Goal: Book appointment/travel/reservation

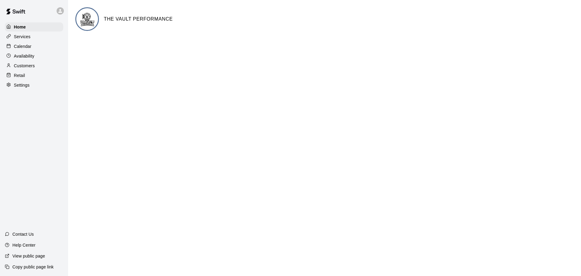
click at [17, 46] on p "Calendar" at bounding box center [23, 46] width 18 height 6
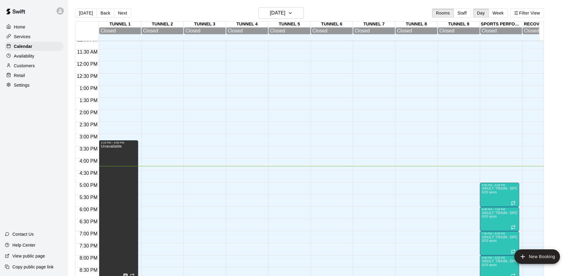
scroll to position [346, 0]
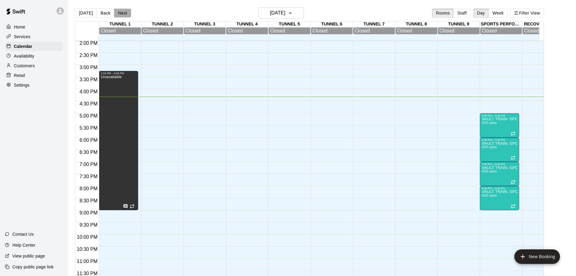
click at [118, 12] on button "Next" at bounding box center [122, 12] width 17 height 9
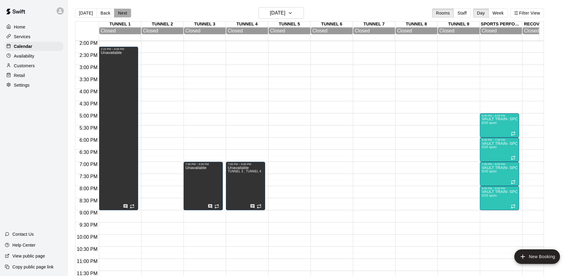
click at [120, 13] on button "Next" at bounding box center [122, 12] width 17 height 9
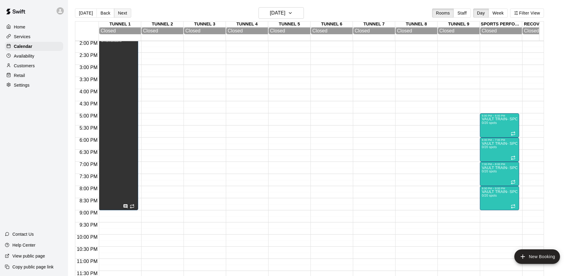
click at [120, 13] on button "Next" at bounding box center [122, 12] width 17 height 9
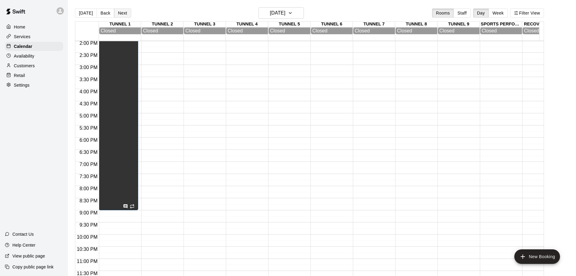
click at [120, 13] on button "Next" at bounding box center [122, 12] width 17 height 9
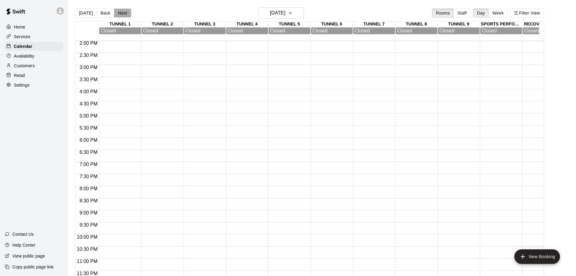
click at [120, 13] on button "Next" at bounding box center [122, 12] width 17 height 9
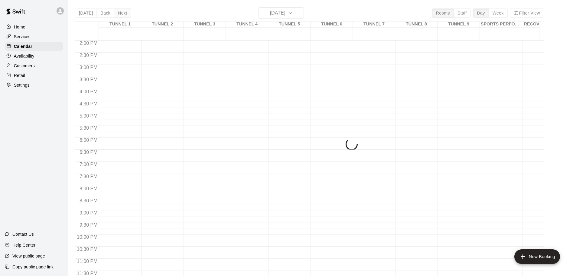
scroll to position [344, 0]
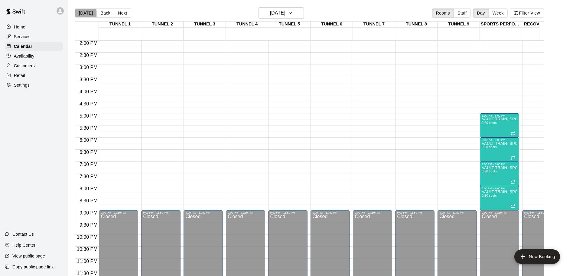
click at [85, 14] on button "[DATE]" at bounding box center [86, 12] width 22 height 9
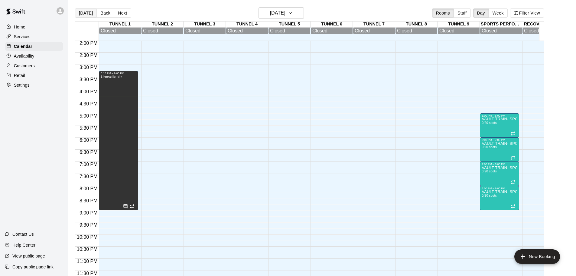
scroll to position [346, 0]
click at [124, 13] on button "Next" at bounding box center [122, 12] width 17 height 9
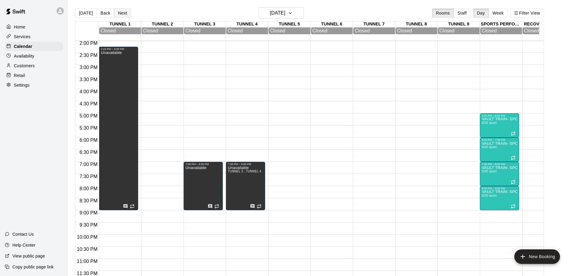
click at [124, 13] on button "Next" at bounding box center [122, 12] width 17 height 9
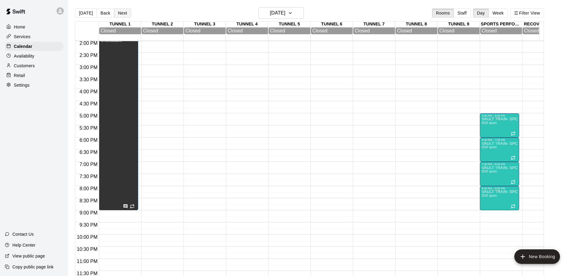
click at [124, 13] on button "Next" at bounding box center [122, 12] width 17 height 9
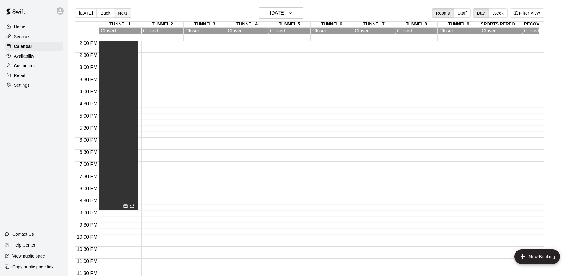
click at [124, 13] on button "Next" at bounding box center [122, 12] width 17 height 9
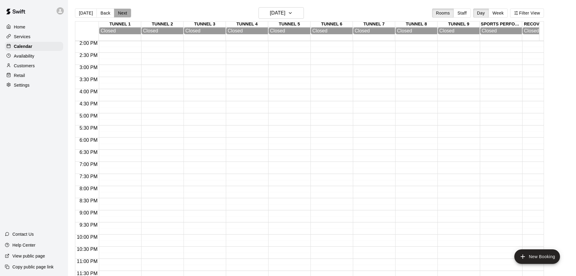
click at [124, 13] on button "Next" at bounding box center [122, 12] width 17 height 9
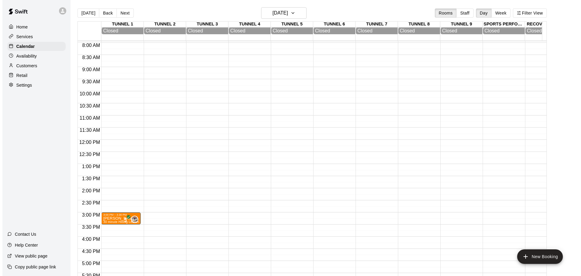
scroll to position [194, 0]
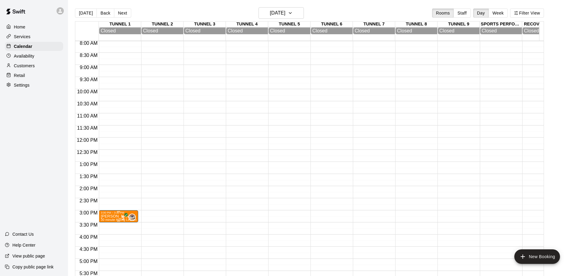
click at [112, 214] on div "3:00 PM – 3:30 PM" at bounding box center [119, 212] width 36 height 3
click at [108, 220] on icon "edit" at bounding box center [106, 218] width 7 height 7
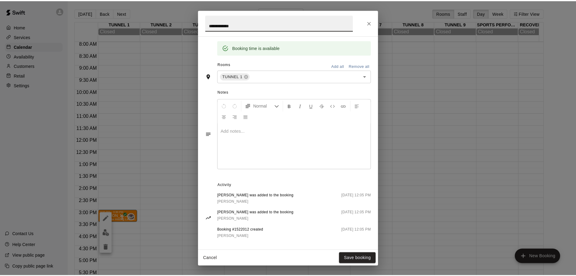
scroll to position [128, 0]
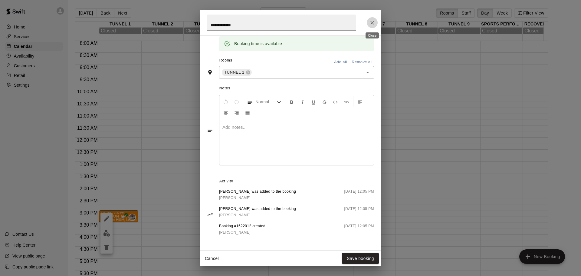
click at [373, 25] on icon "Close" at bounding box center [372, 23] width 6 height 6
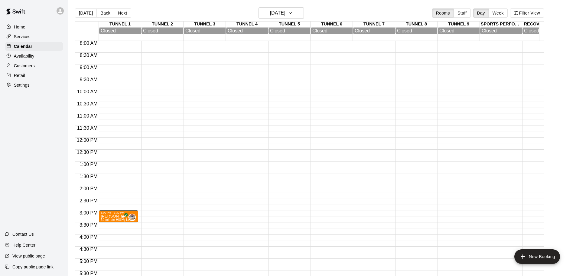
scroll to position [164, 0]
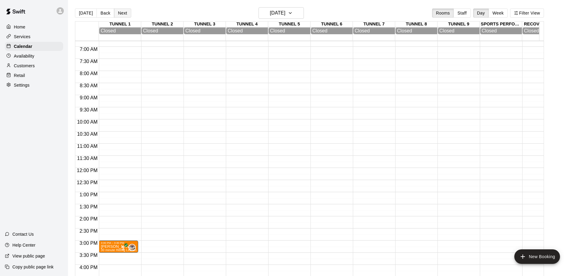
click at [127, 14] on button "Next" at bounding box center [122, 12] width 17 height 9
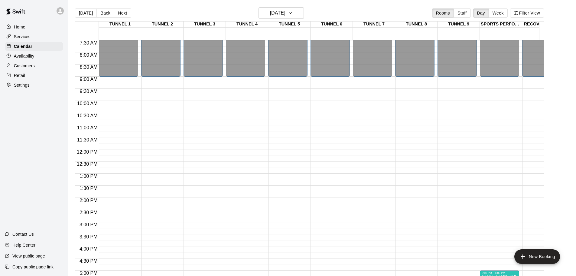
scroll to position [344, 0]
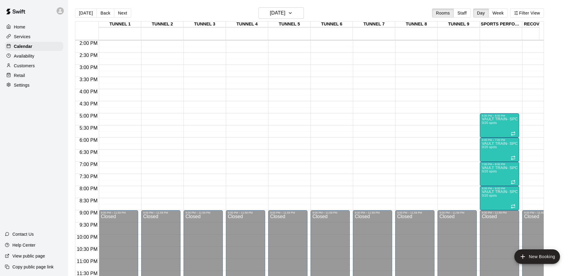
click at [39, 68] on div "Customers" at bounding box center [34, 65] width 58 height 9
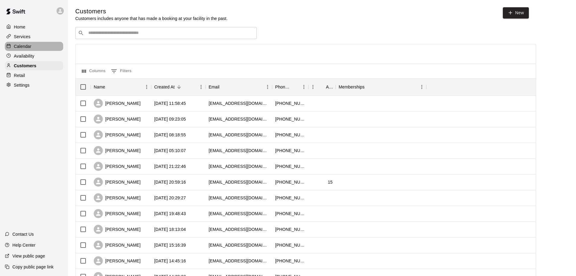
click at [38, 47] on div "Calendar" at bounding box center [34, 46] width 58 height 9
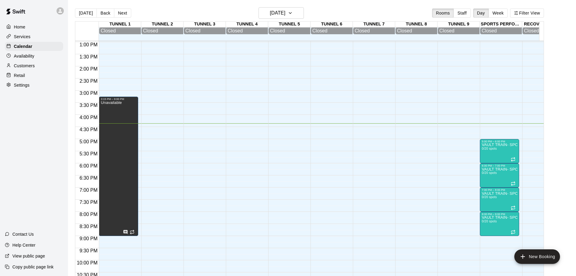
scroll to position [315, 0]
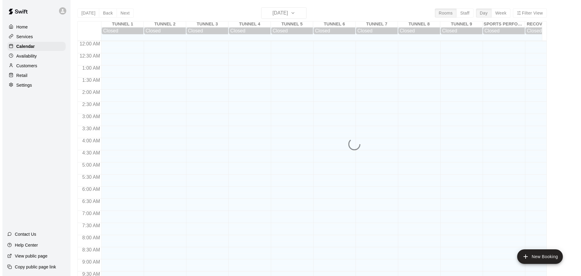
scroll to position [320, 0]
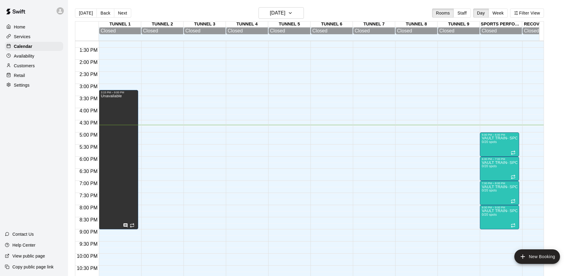
click at [281, 138] on div at bounding box center [287, 11] width 39 height 581
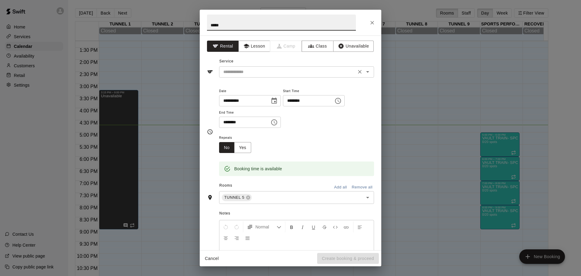
type input "*****"
click at [280, 69] on input "text" at bounding box center [287, 72] width 133 height 8
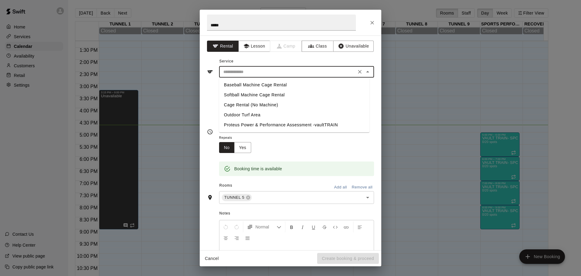
click at [287, 84] on li "Baseball Machine Cage Rental" at bounding box center [294, 85] width 150 height 10
type input "**********"
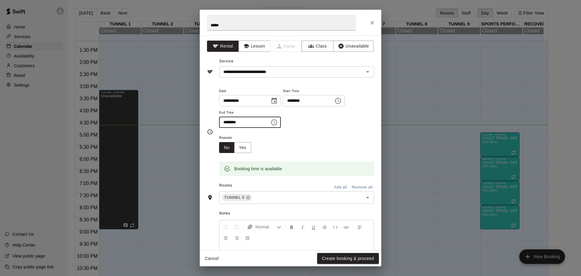
click at [261, 121] on input "********" at bounding box center [242, 121] width 47 height 11
click at [278, 124] on icon "Choose time, selected time is 5:30 PM" at bounding box center [273, 122] width 7 height 7
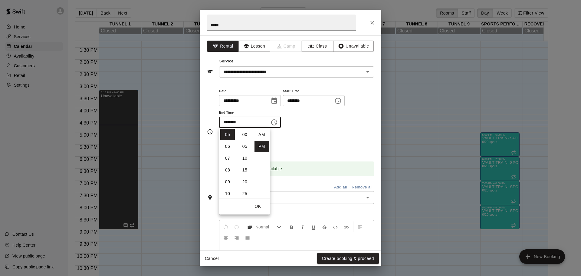
scroll to position [11, 0]
click at [229, 146] on li "06" at bounding box center [227, 146] width 15 height 11
click at [246, 136] on li "00" at bounding box center [245, 134] width 15 height 11
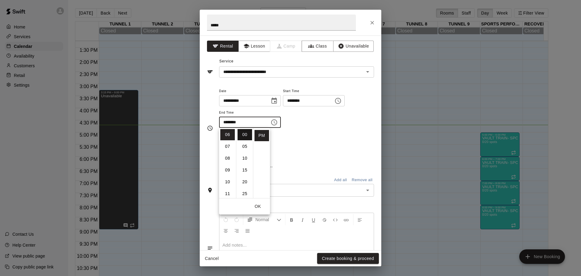
type input "********"
click at [339, 138] on div "Repeats No Yes" at bounding box center [296, 143] width 155 height 19
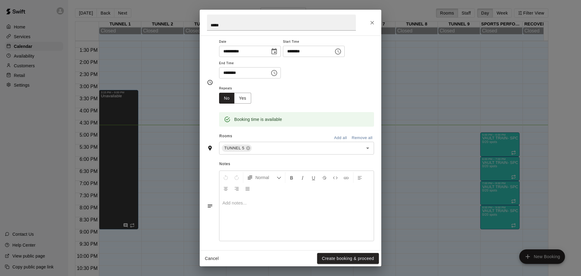
scroll to position [51, 0]
click at [243, 99] on button "Yes" at bounding box center [242, 95] width 17 height 11
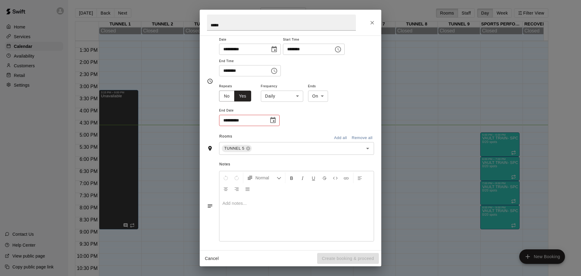
scroll to position [53, 0]
click at [288, 96] on body "Home Services Calendar Availability Customers Retail Settings Contact Us Help C…" at bounding box center [290, 142] width 581 height 285
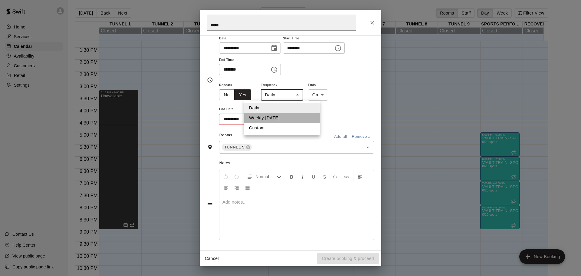
click at [288, 117] on li "Weekly on Tuesday" at bounding box center [282, 118] width 76 height 10
type input "******"
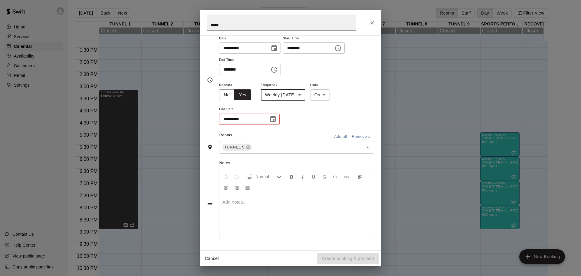
click at [331, 95] on body "Home Services Calendar Availability Customers Retail Settings Contact Us Help C…" at bounding box center [290, 142] width 581 height 285
click at [293, 115] on div at bounding box center [290, 138] width 581 height 276
click at [325, 97] on body "Home Services Calendar Availability Customers Retail Settings Contact Us Help C…" at bounding box center [290, 142] width 581 height 285
click at [275, 119] on div at bounding box center [290, 138] width 581 height 276
click at [274, 119] on icon "Choose date" at bounding box center [272, 118] width 7 height 7
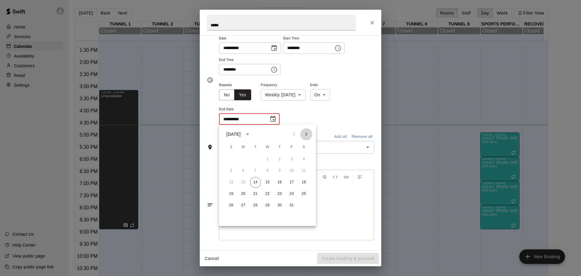
click at [309, 133] on icon "Next month" at bounding box center [306, 133] width 7 height 7
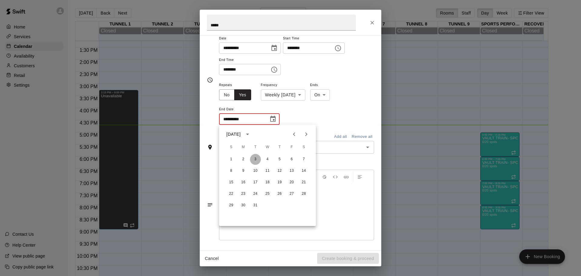
click at [257, 159] on button "3" at bounding box center [255, 159] width 11 height 11
type input "**********"
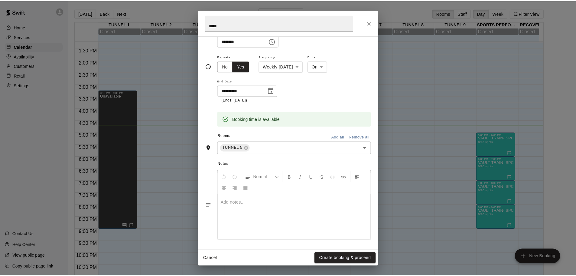
scroll to position [83, 0]
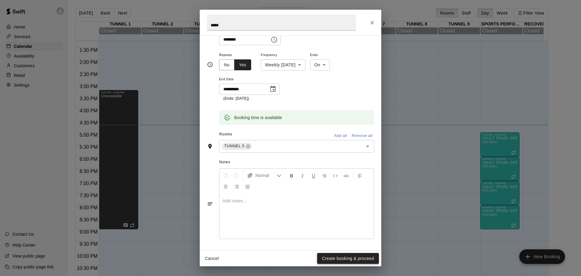
click at [348, 260] on button "Create booking & proceed" at bounding box center [348, 258] width 62 height 11
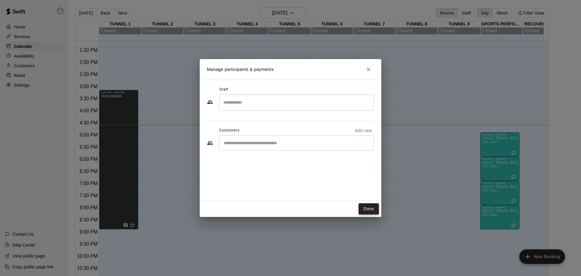
click at [365, 209] on button "Done" at bounding box center [369, 208] width 20 height 11
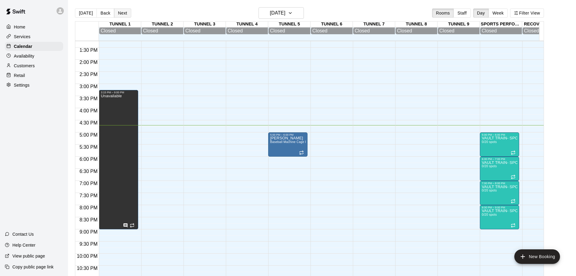
click at [125, 16] on button "Next" at bounding box center [122, 12] width 17 height 9
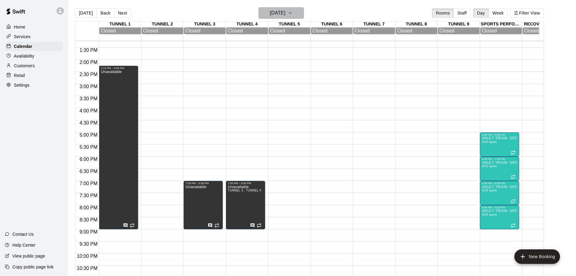
click at [270, 15] on h6 "[DATE]" at bounding box center [277, 13] width 15 height 8
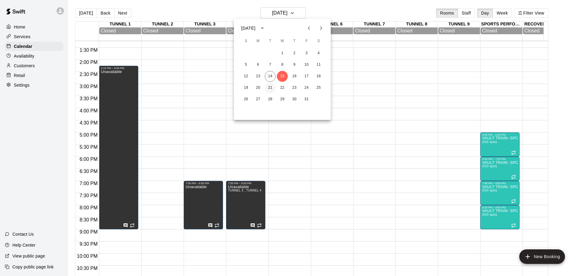
click at [272, 88] on button "21" at bounding box center [270, 87] width 11 height 11
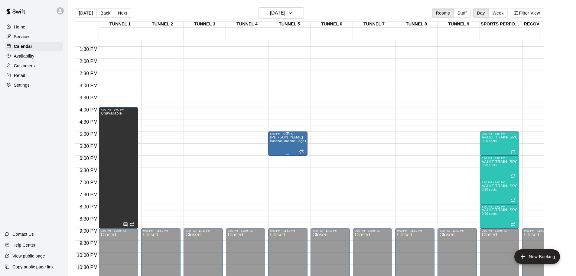
click at [279, 147] on div "Isaac Baseball Machine Cage Rental" at bounding box center [288, 273] width 36 height 276
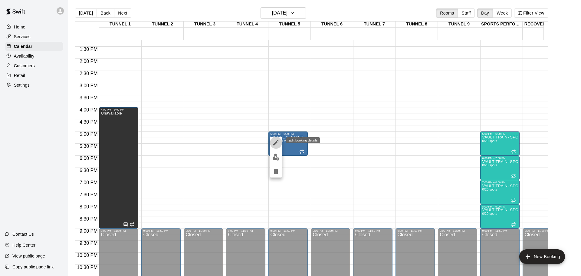
click at [273, 143] on icon "edit" at bounding box center [275, 142] width 7 height 7
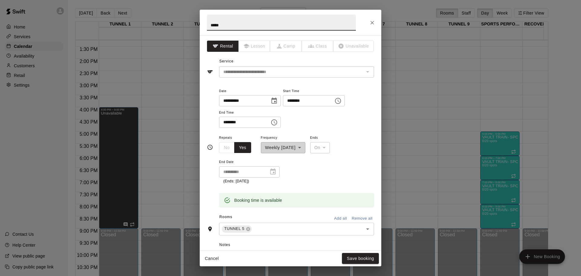
click at [209, 26] on input "*****" at bounding box center [281, 23] width 149 height 16
type input "*********"
click at [362, 256] on button "Save booking" at bounding box center [360, 258] width 37 height 11
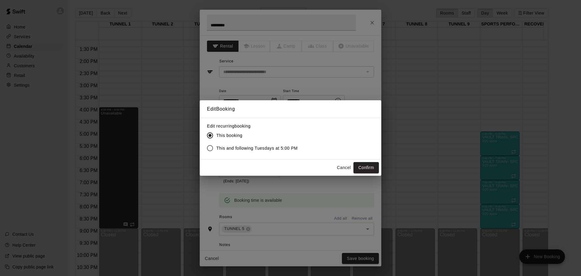
click at [228, 149] on span "This and following Tuesdays at 5:00 PM" at bounding box center [256, 148] width 81 height 6
click at [375, 170] on button "Confirm" at bounding box center [365, 167] width 25 height 11
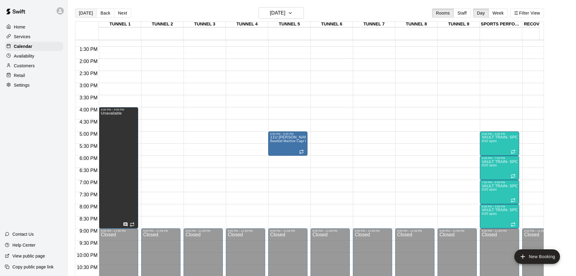
click at [90, 15] on button "[DATE]" at bounding box center [86, 12] width 22 height 9
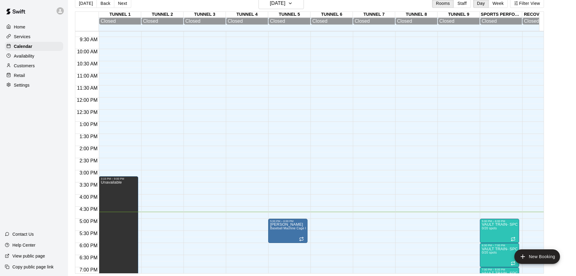
scroll to position [285, 0]
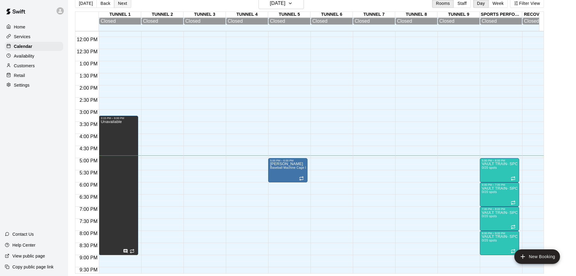
click at [118, 4] on button "Next" at bounding box center [122, 3] width 17 height 9
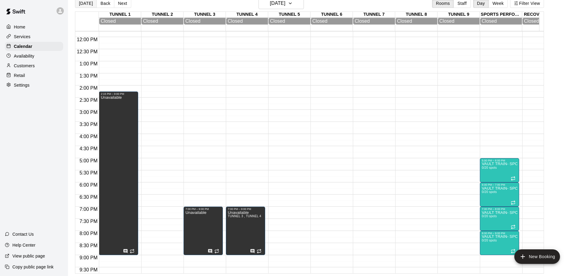
click at [83, 6] on button "[DATE]" at bounding box center [86, 3] width 22 height 9
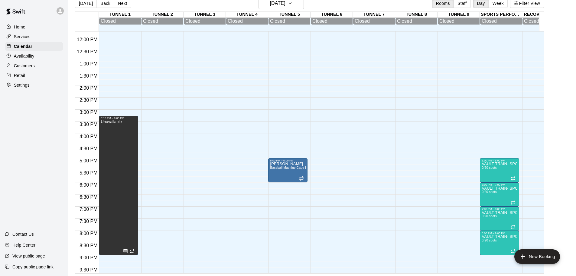
scroll to position [346, 0]
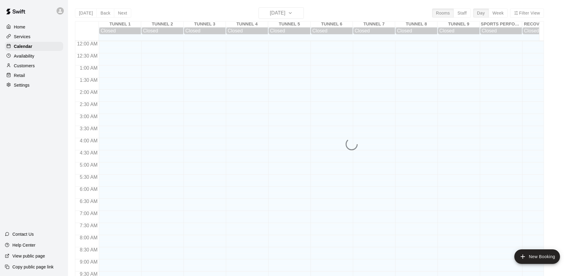
scroll to position [320, 0]
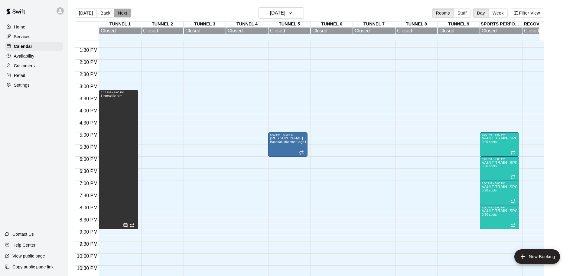
click at [119, 13] on button "Next" at bounding box center [122, 12] width 17 height 9
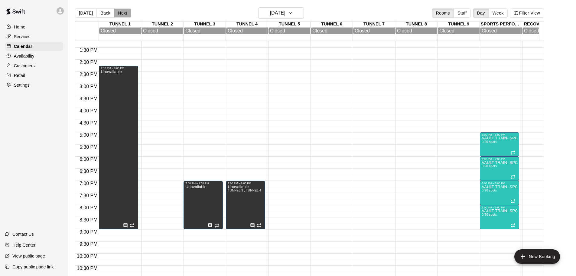
click at [119, 13] on button "Next" at bounding box center [122, 12] width 17 height 9
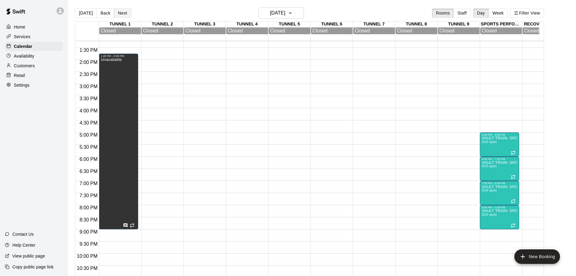
click at [119, 13] on button "Next" at bounding box center [122, 12] width 17 height 9
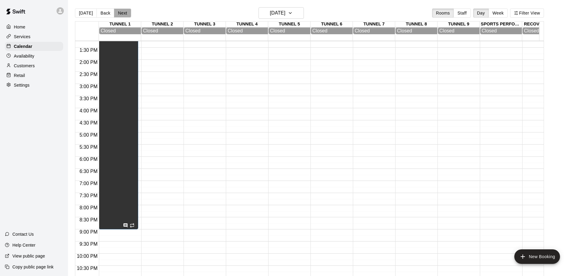
click at [119, 13] on button "Next" at bounding box center [122, 12] width 17 height 9
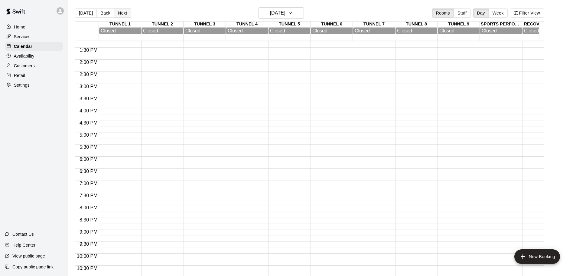
click at [119, 13] on button "Next" at bounding box center [122, 12] width 17 height 9
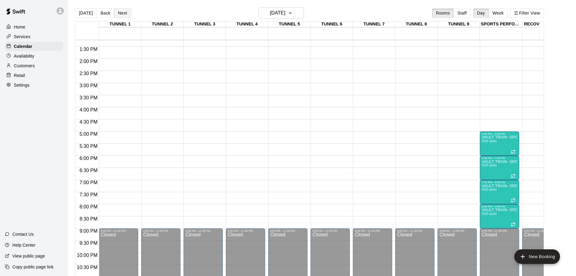
click at [119, 13] on button "Next" at bounding box center [122, 12] width 17 height 9
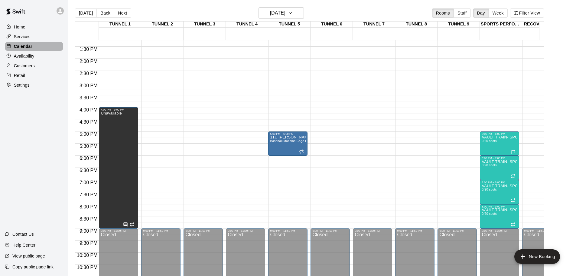
click at [35, 48] on div "Calendar" at bounding box center [34, 46] width 58 height 9
click at [37, 57] on div "Availability" at bounding box center [34, 55] width 58 height 9
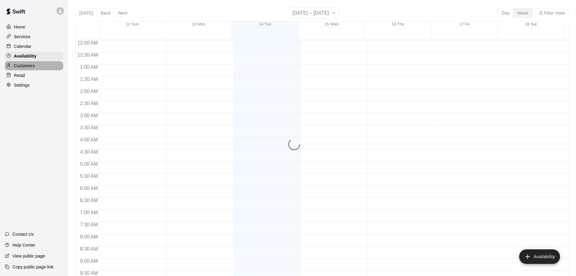
click at [35, 67] on div "Customers" at bounding box center [34, 65] width 58 height 9
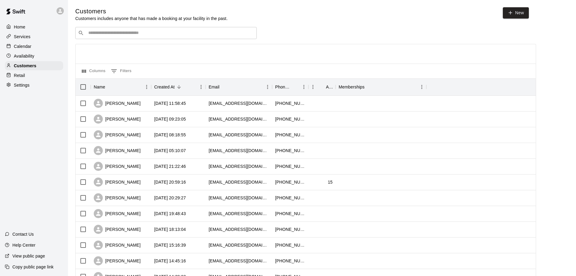
click at [28, 29] on div "Home" at bounding box center [34, 26] width 58 height 9
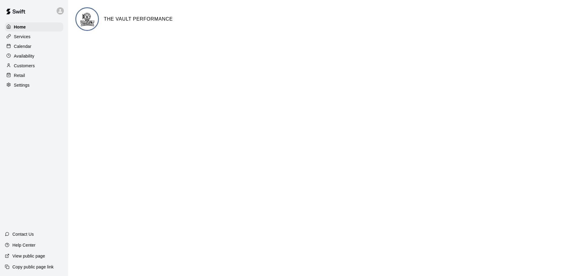
click at [60, 10] on icon at bounding box center [60, 11] width 4 height 4
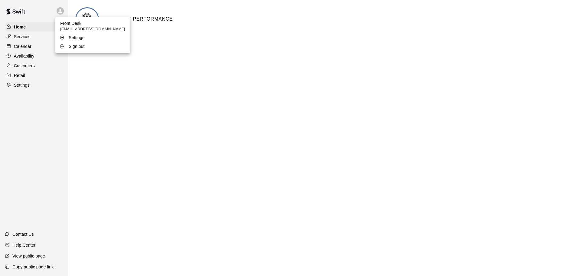
click at [59, 10] on div at bounding box center [290, 138] width 581 height 276
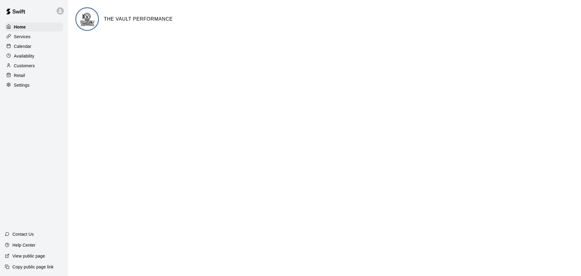
click at [38, 40] on div "Services" at bounding box center [34, 36] width 58 height 9
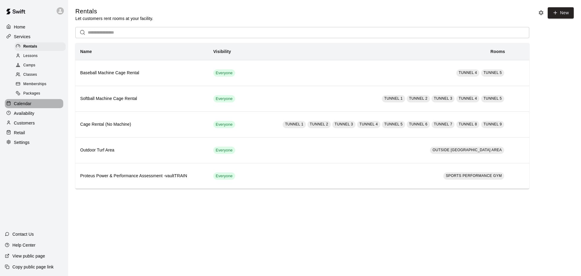
click at [46, 108] on div "Calendar" at bounding box center [34, 103] width 58 height 9
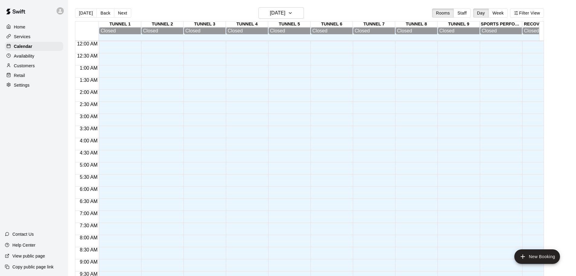
scroll to position [320, 0]
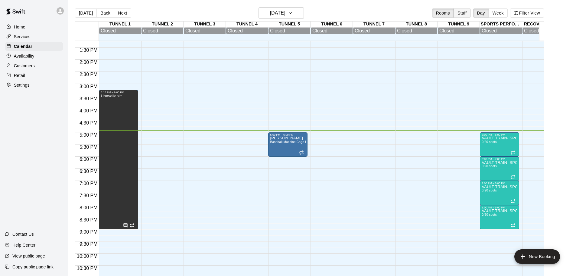
click at [466, 15] on button "Staff" at bounding box center [462, 12] width 17 height 9
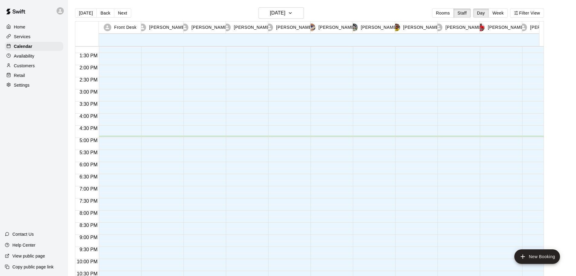
click at [456, 25] on p "Becky Winder" at bounding box center [464, 27] width 37 height 6
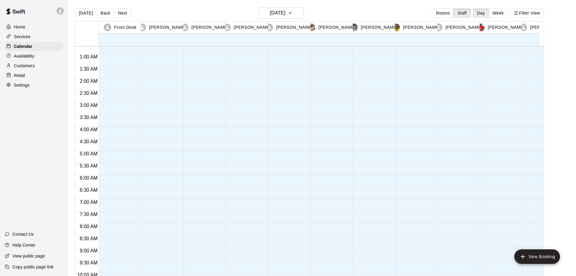
scroll to position [0, 0]
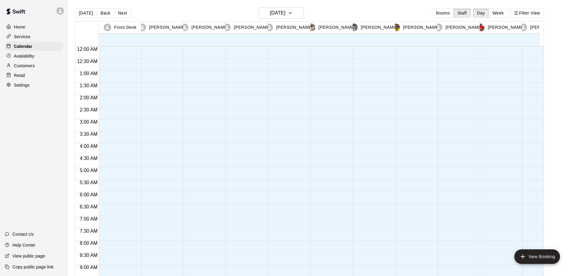
click at [62, 11] on icon at bounding box center [59, 10] width 5 height 5
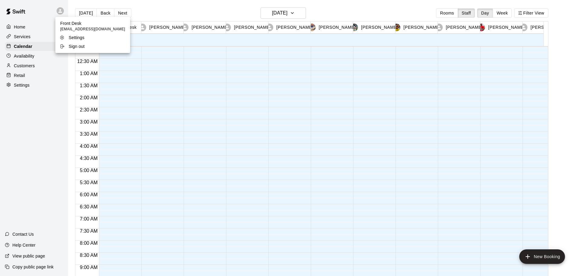
click at [61, 73] on div at bounding box center [290, 138] width 581 height 276
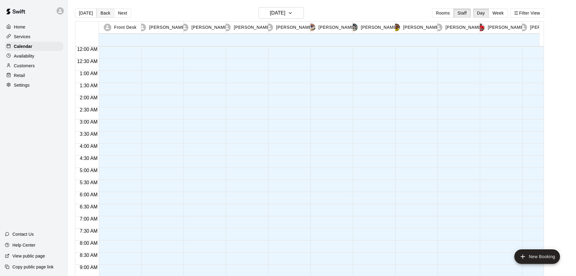
click at [101, 11] on button "Back" at bounding box center [106, 12] width 18 height 9
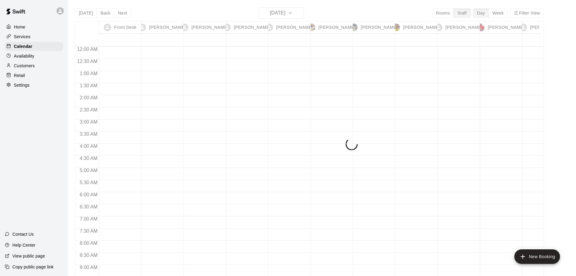
click at [89, 13] on div "Today Back Next Monday Oct 13 Rooms Staff Day Week Filter View Front Desk 13 Mo…" at bounding box center [309, 145] width 469 height 276
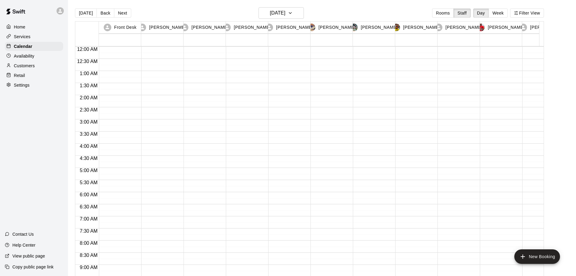
click at [89, 13] on button "[DATE]" at bounding box center [86, 12] width 22 height 9
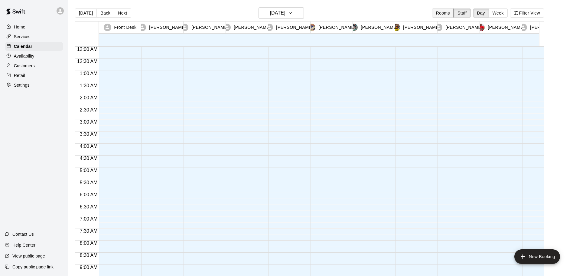
click at [454, 15] on button "Rooms" at bounding box center [443, 12] width 22 height 9
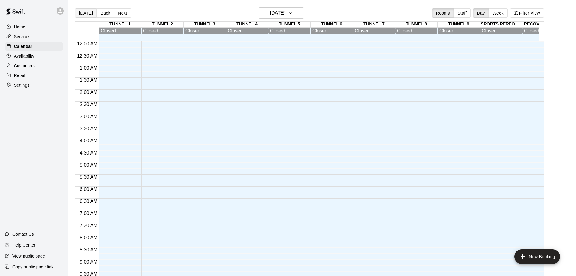
click at [85, 12] on button "[DATE]" at bounding box center [86, 12] width 22 height 9
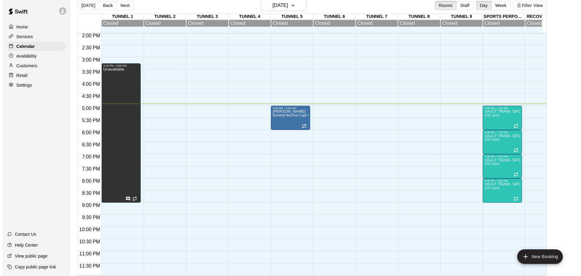
scroll to position [10, 0]
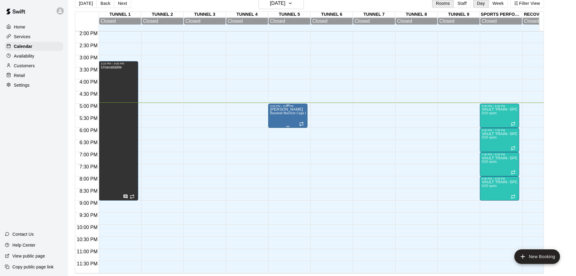
click at [279, 111] on div "Isaac Baseball Machine Cage Rental" at bounding box center [288, 245] width 36 height 276
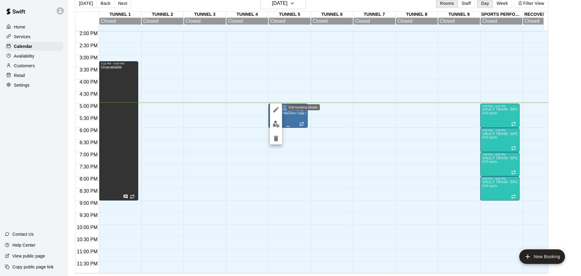
click at [279, 111] on icon "edit" at bounding box center [275, 109] width 7 height 7
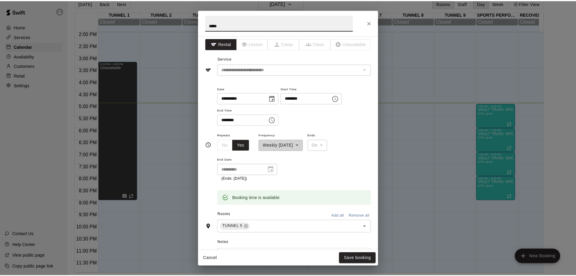
scroll to position [0, 0]
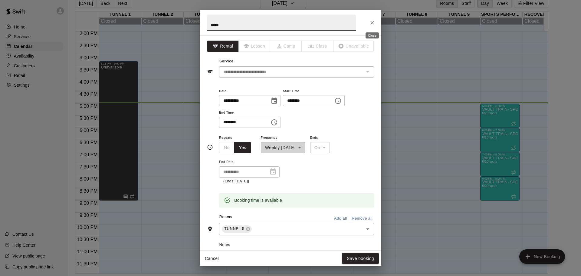
click at [370, 23] on icon "Close" at bounding box center [372, 23] width 6 height 6
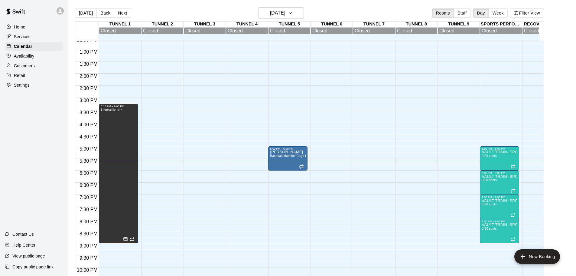
scroll to position [346, 0]
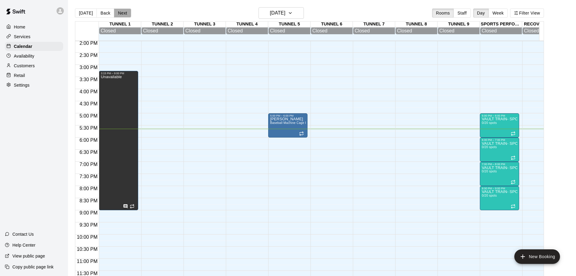
click at [119, 14] on button "Next" at bounding box center [122, 12] width 17 height 9
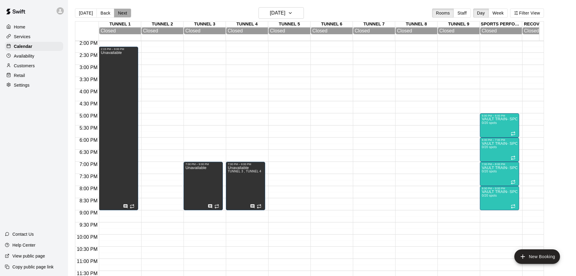
click at [126, 16] on button "Next" at bounding box center [122, 12] width 17 height 9
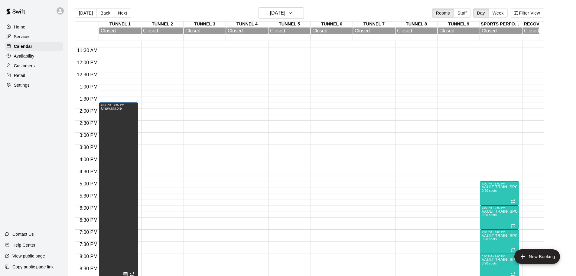
scroll to position [164, 0]
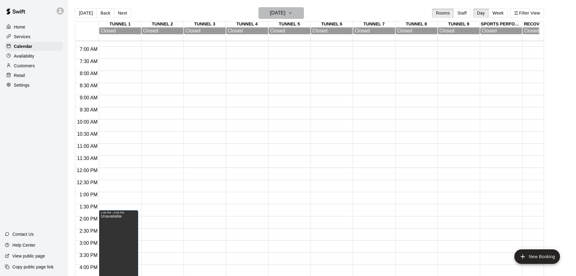
click at [286, 14] on h6 "[DATE]" at bounding box center [277, 13] width 15 height 8
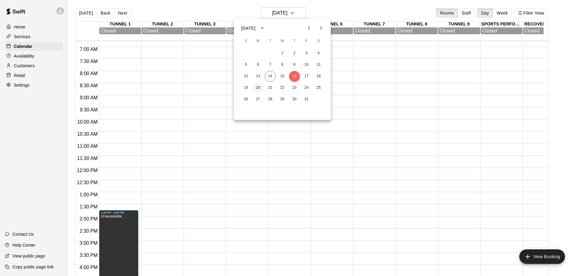
click at [255, 88] on button "20" at bounding box center [258, 87] width 11 height 11
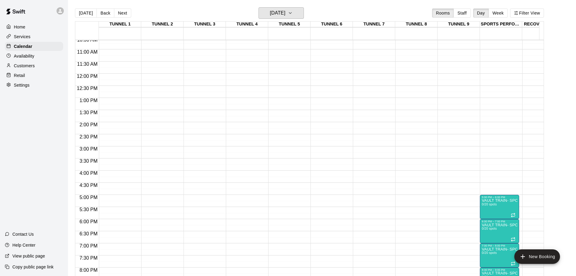
scroll to position [344, 0]
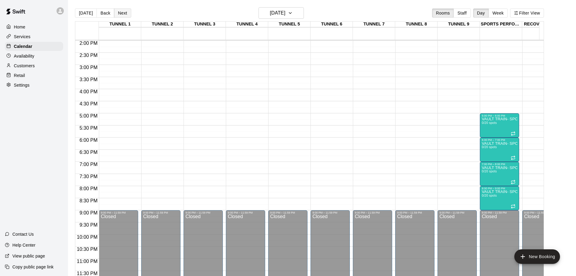
click at [125, 13] on button "Next" at bounding box center [122, 12] width 17 height 9
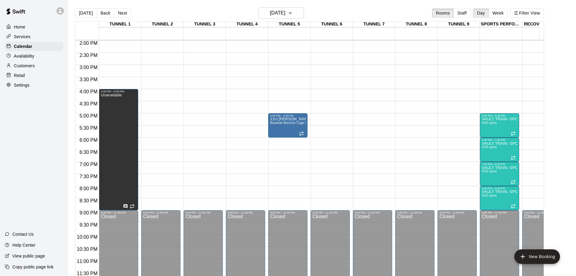
click at [125, 12] on button "Next" at bounding box center [122, 12] width 17 height 9
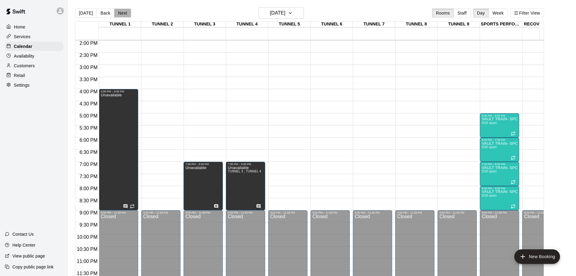
click at [125, 12] on button "Next" at bounding box center [122, 12] width 17 height 9
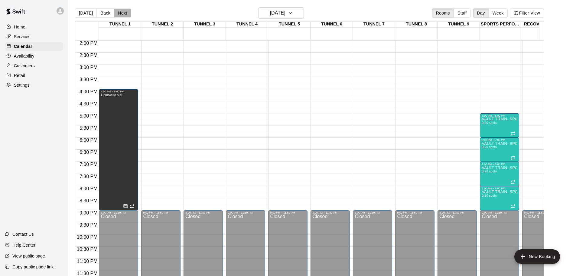
click at [125, 12] on button "Next" at bounding box center [122, 12] width 17 height 9
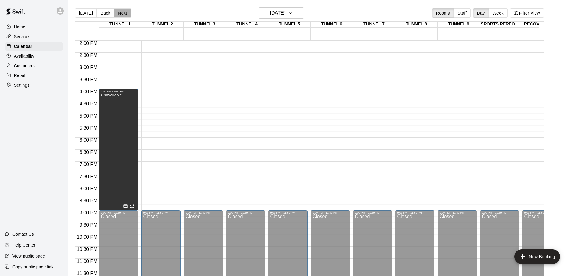
click at [125, 12] on button "Next" at bounding box center [122, 12] width 17 height 9
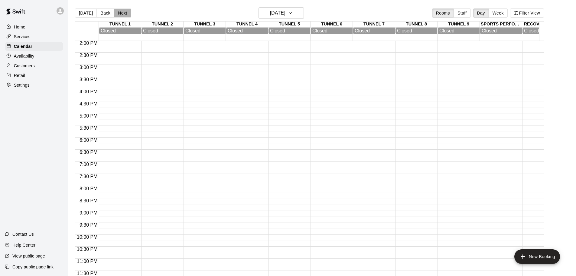
click at [125, 12] on button "Next" at bounding box center [122, 12] width 17 height 9
